Goal: Check status: Check status

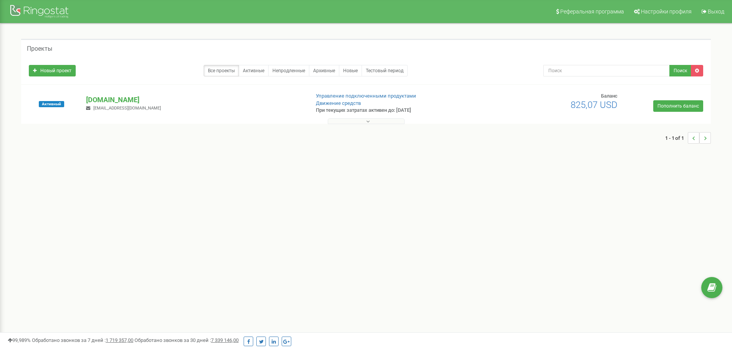
click at [365, 121] on button at bounding box center [366, 121] width 77 height 6
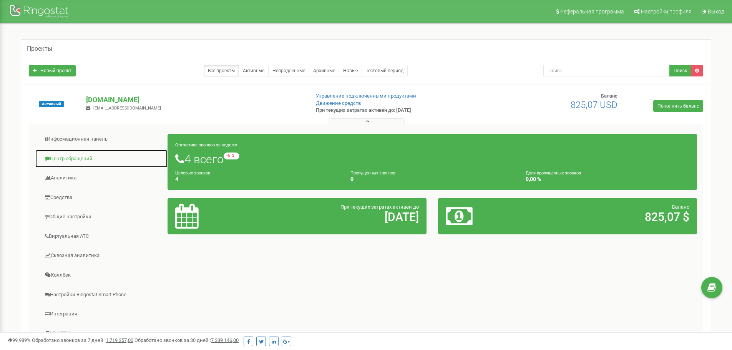
click at [75, 159] on link "Центр обращений" at bounding box center [101, 159] width 133 height 19
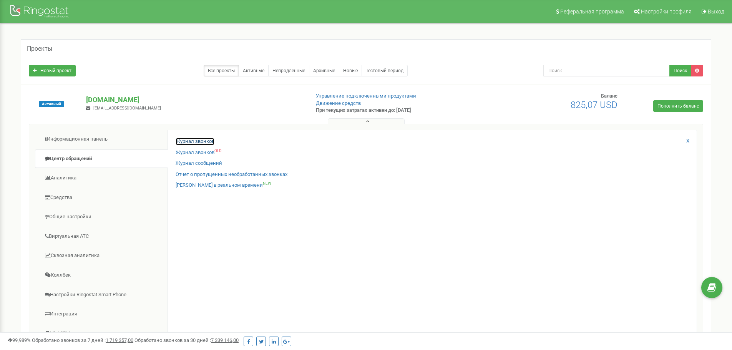
click at [210, 140] on link "Журнал звонков" at bounding box center [195, 141] width 39 height 7
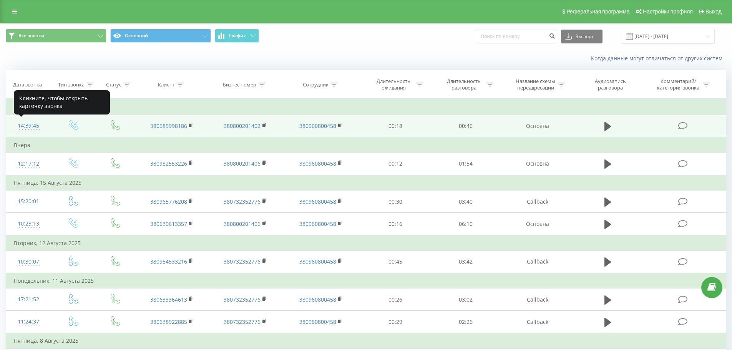
click at [29, 127] on div "14:39:45" at bounding box center [29, 125] width 30 height 15
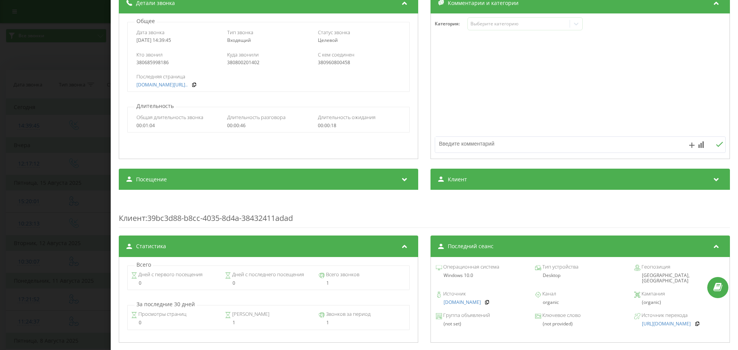
scroll to position [98, 0]
